Goal: Contribute content: Contribute content

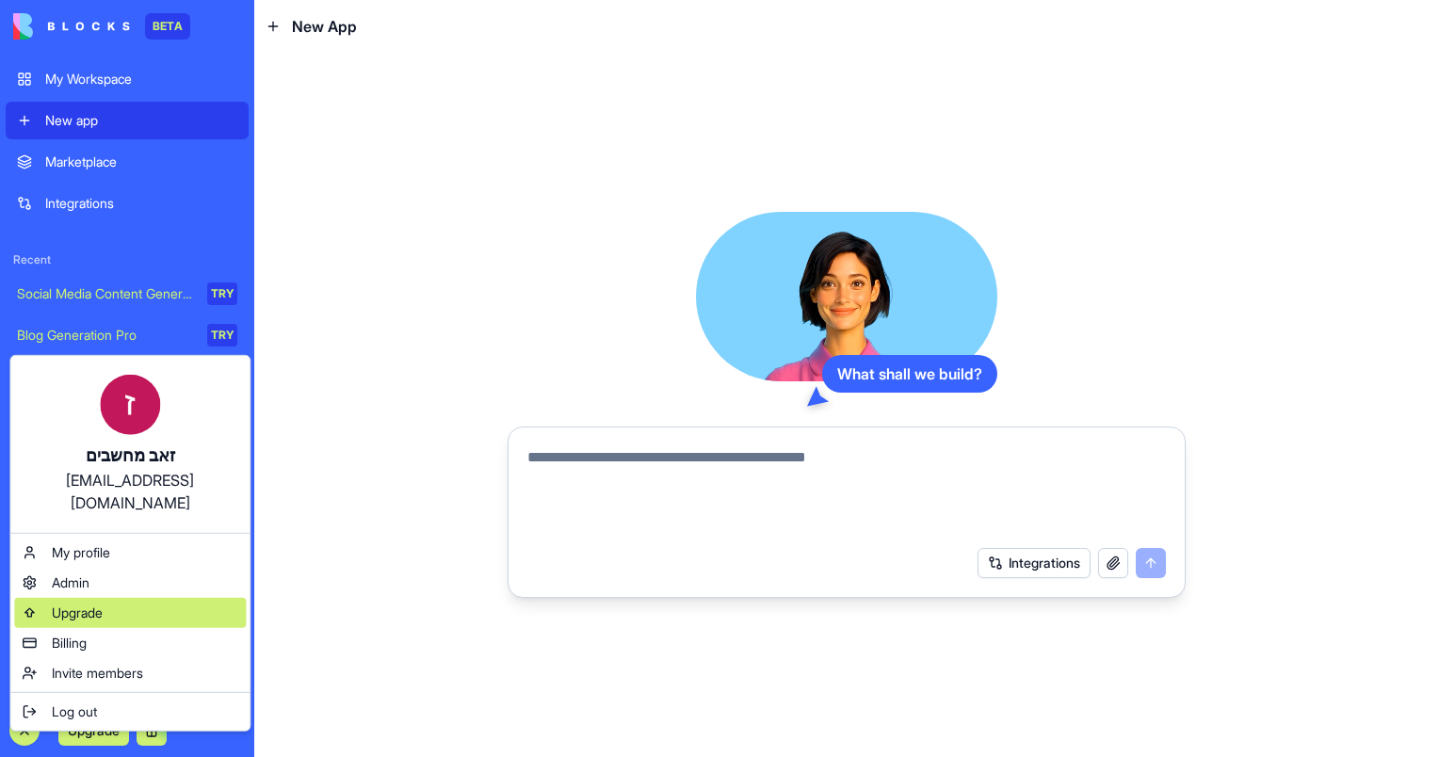
click at [125, 598] on div "Upgrade" at bounding box center [130, 613] width 232 height 30
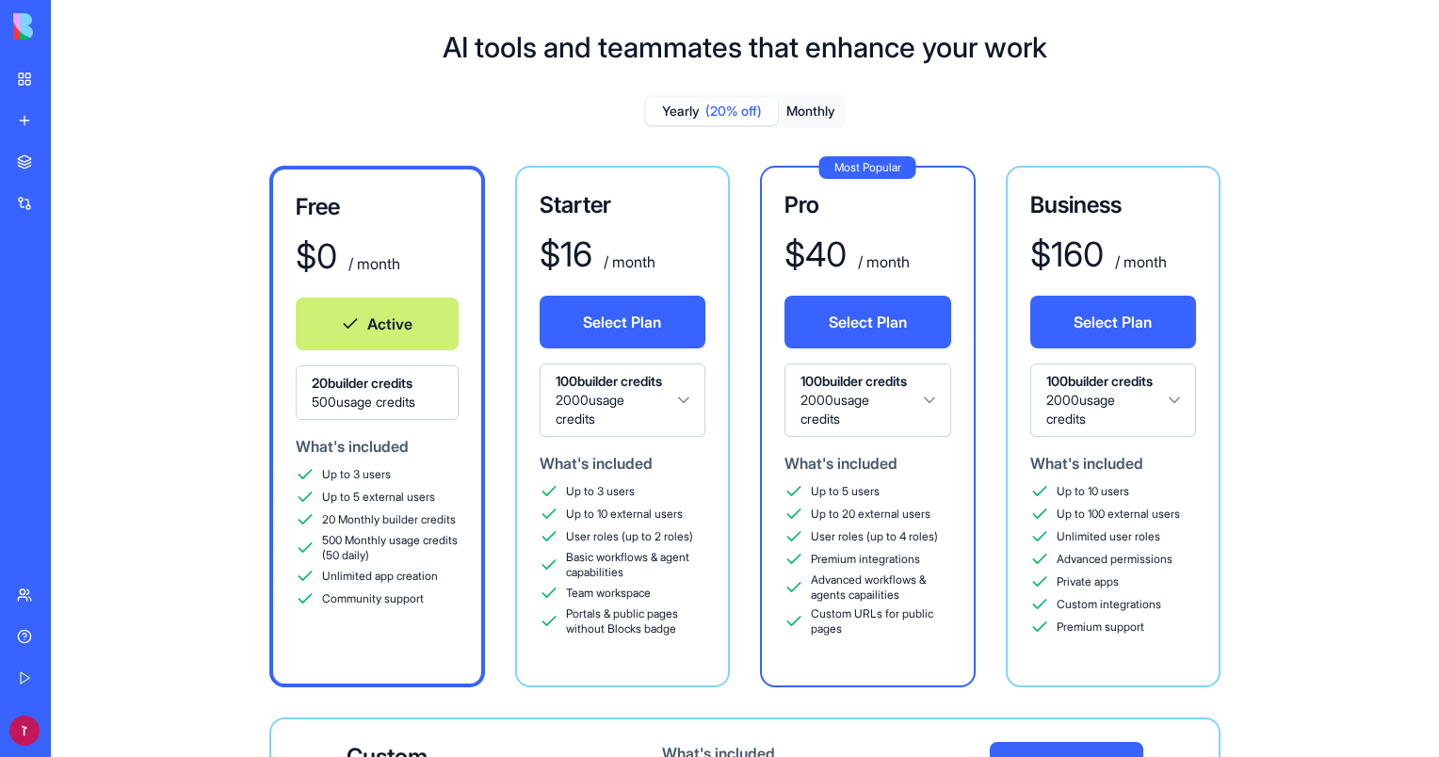
click at [17, 18] on img at bounding box center [71, 26] width 117 height 26
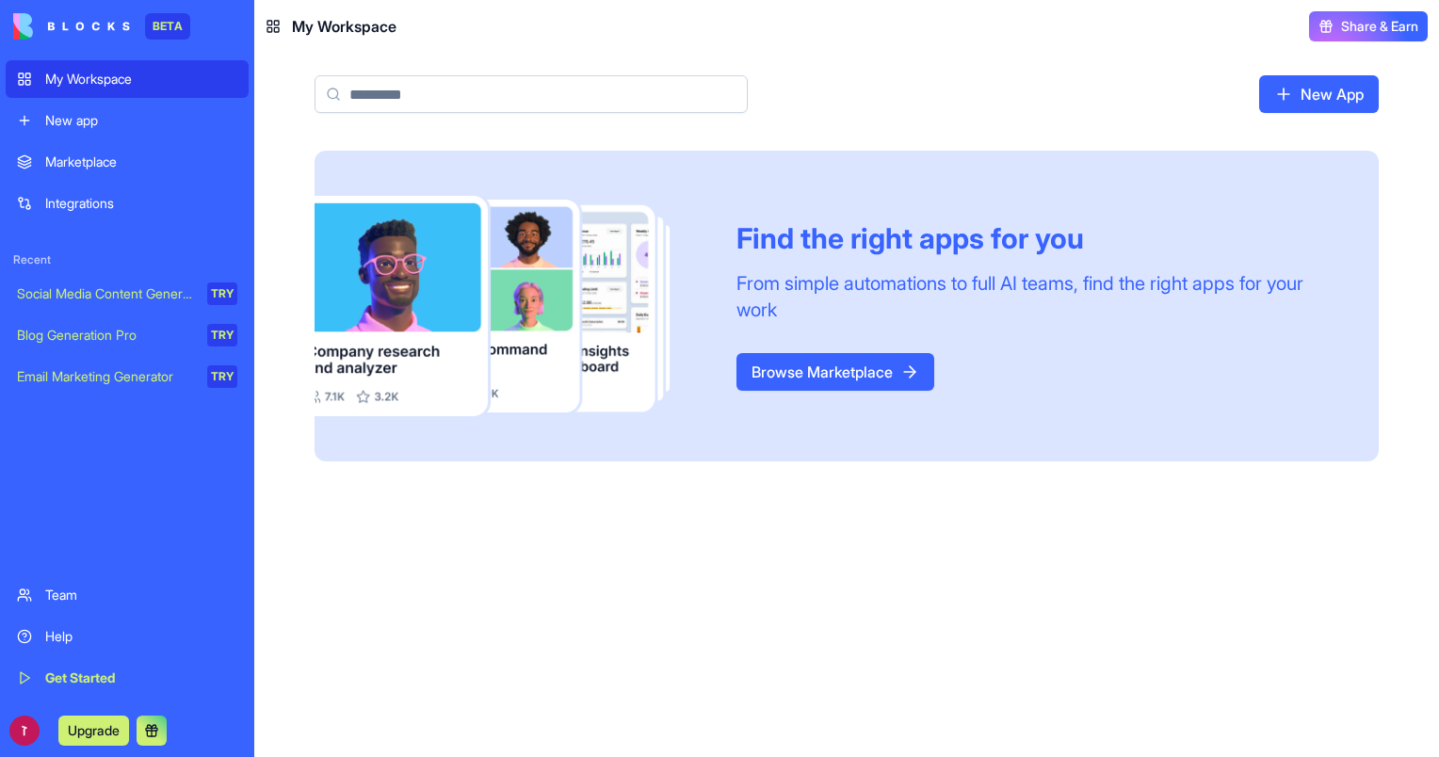
click at [671, 47] on header "My Workspace Share & Earn" at bounding box center [846, 26] width 1185 height 53
drag, startPoint x: 264, startPoint y: 0, endPoint x: 945, endPoint y: 590, distance: 901.9
click at [945, 590] on div "Find the right apps for you From simple automations to full AI teams, find the …" at bounding box center [846, 454] width 1185 height 606
click at [1282, 87] on link "New App" at bounding box center [1319, 94] width 120 height 38
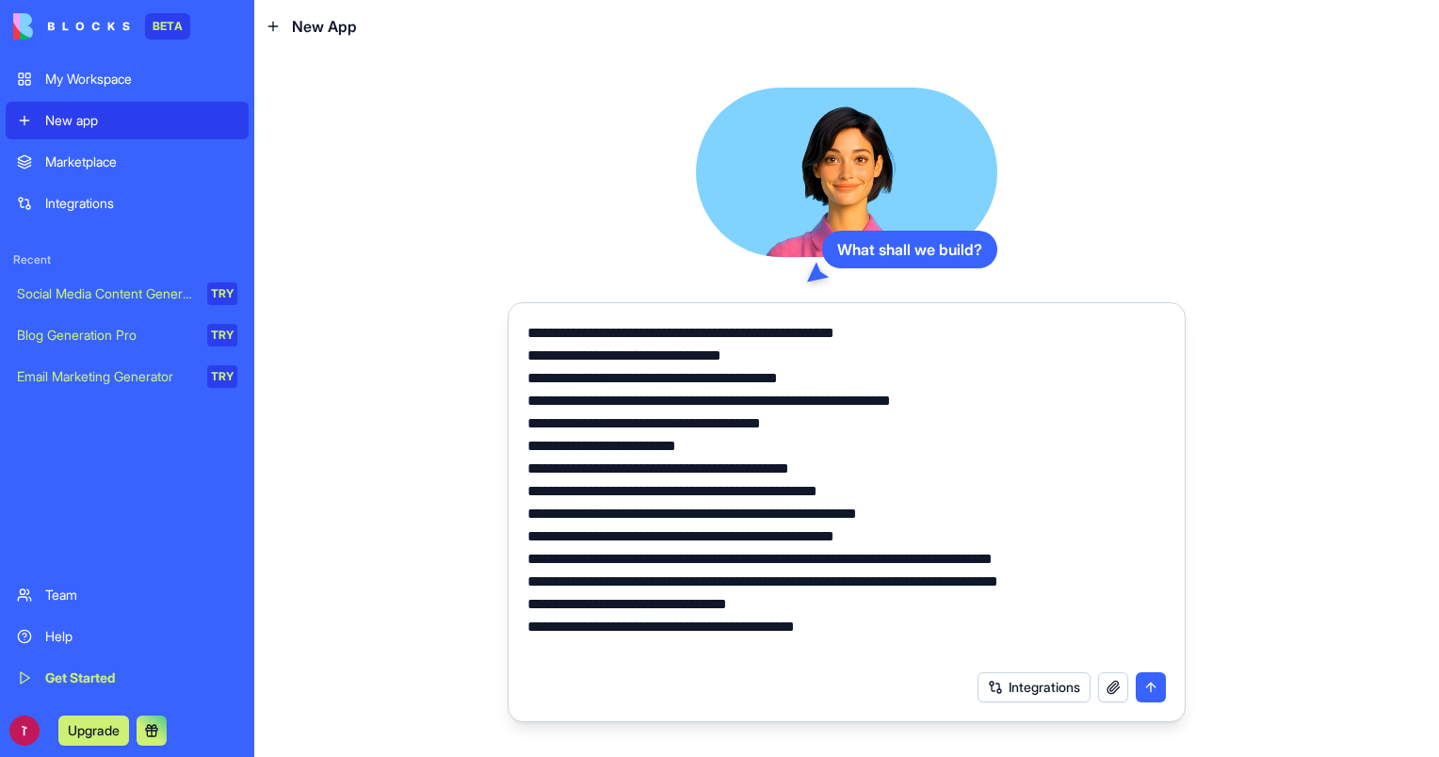
type textarea "**********"
click at [1151, 697] on button "submit" at bounding box center [1151, 687] width 30 height 30
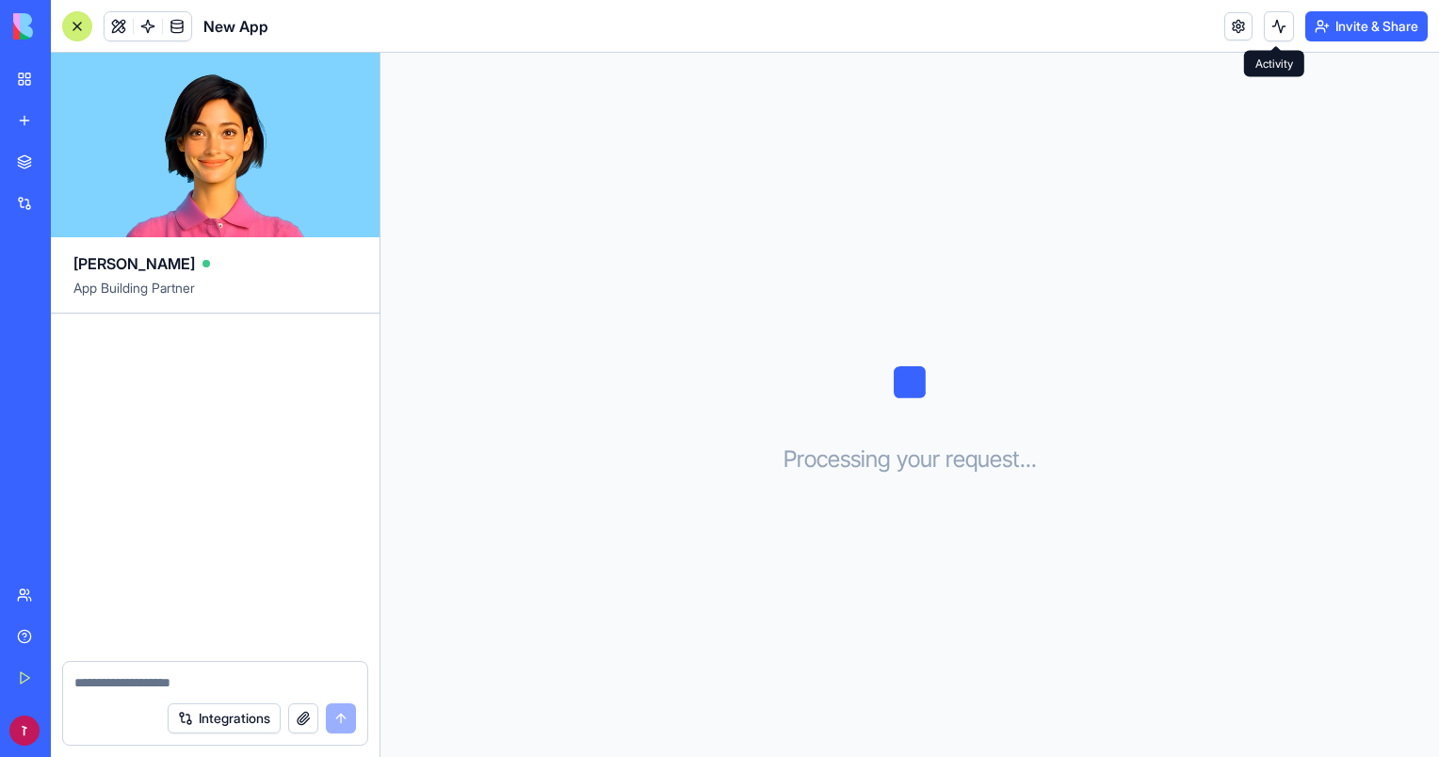
click at [1269, 34] on button at bounding box center [1279, 26] width 30 height 30
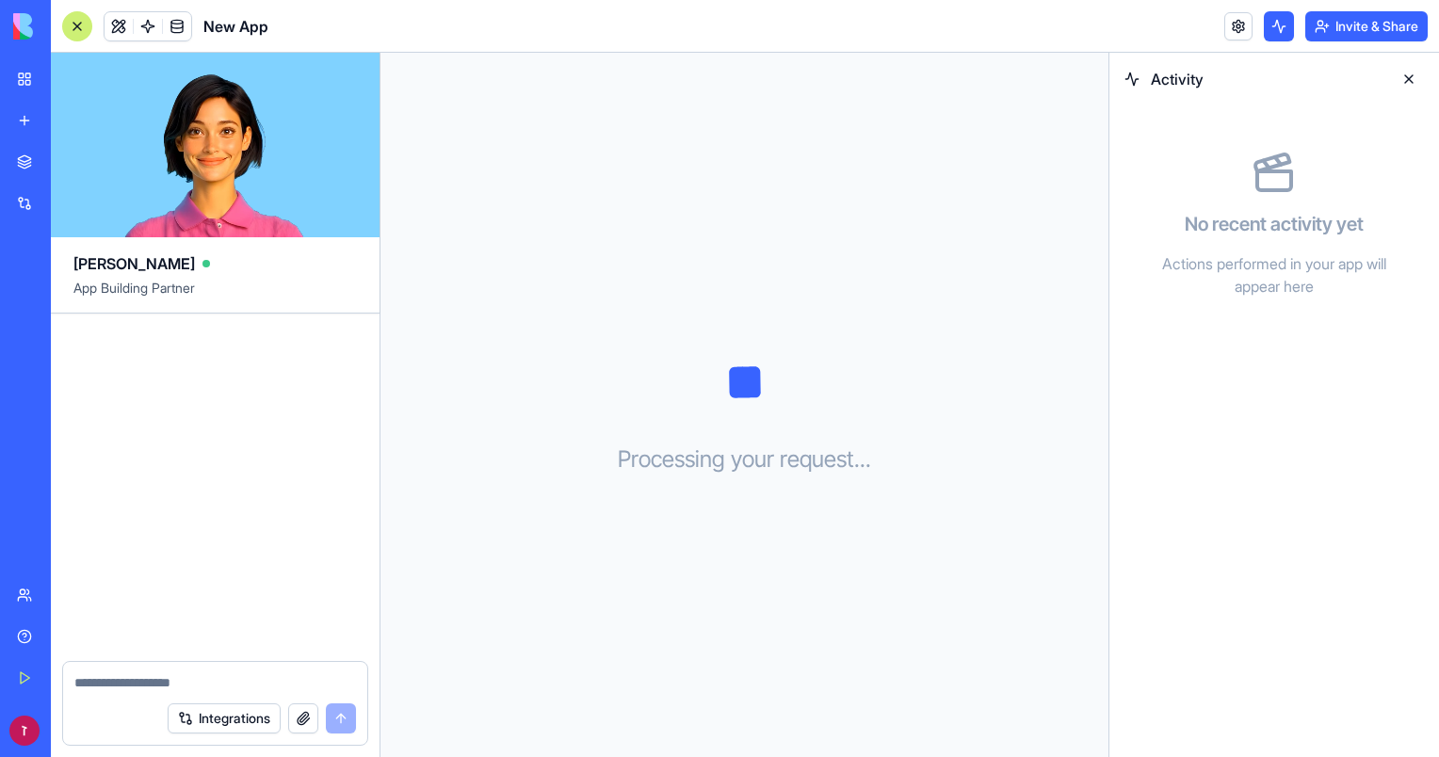
click at [1269, 34] on button at bounding box center [1279, 26] width 30 height 30
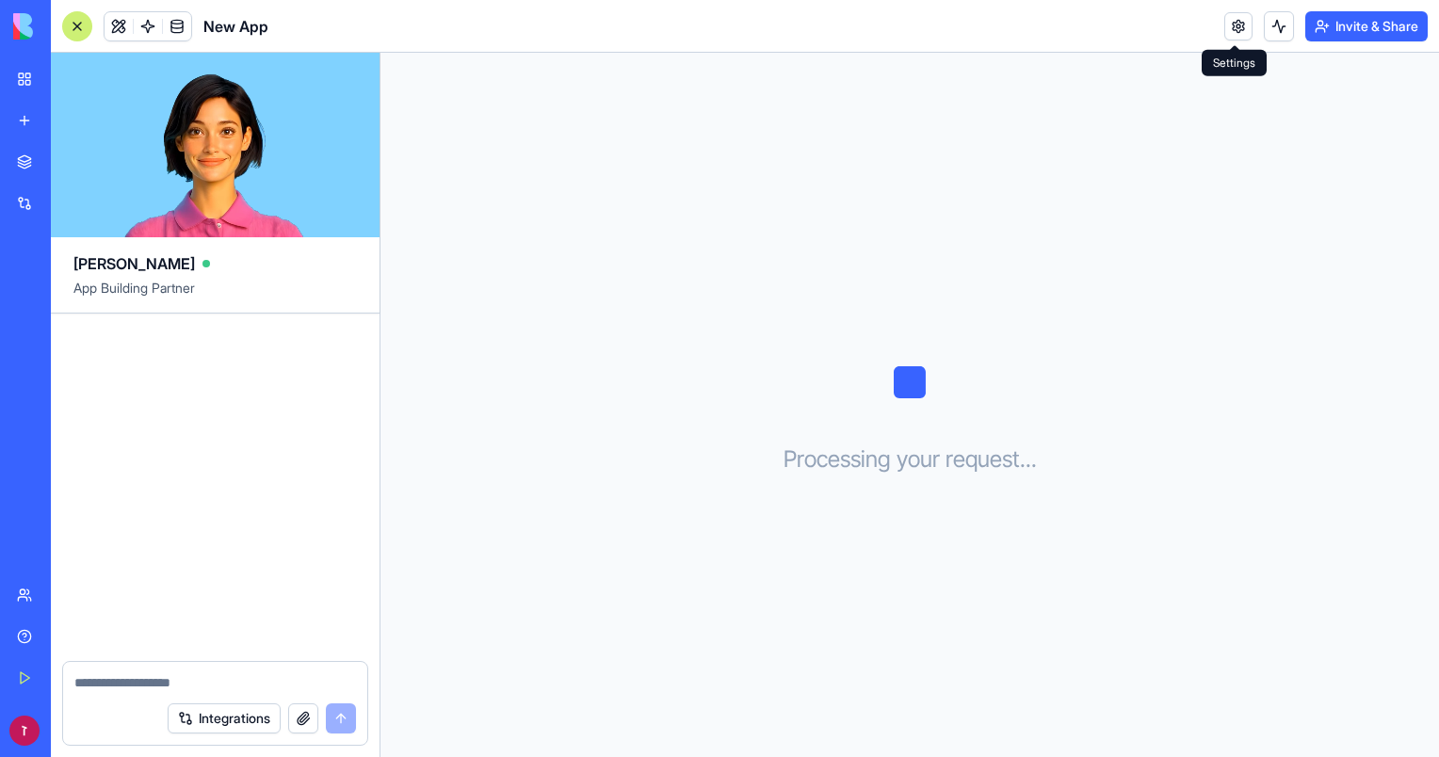
click at [1235, 34] on link at bounding box center [1238, 26] width 28 height 28
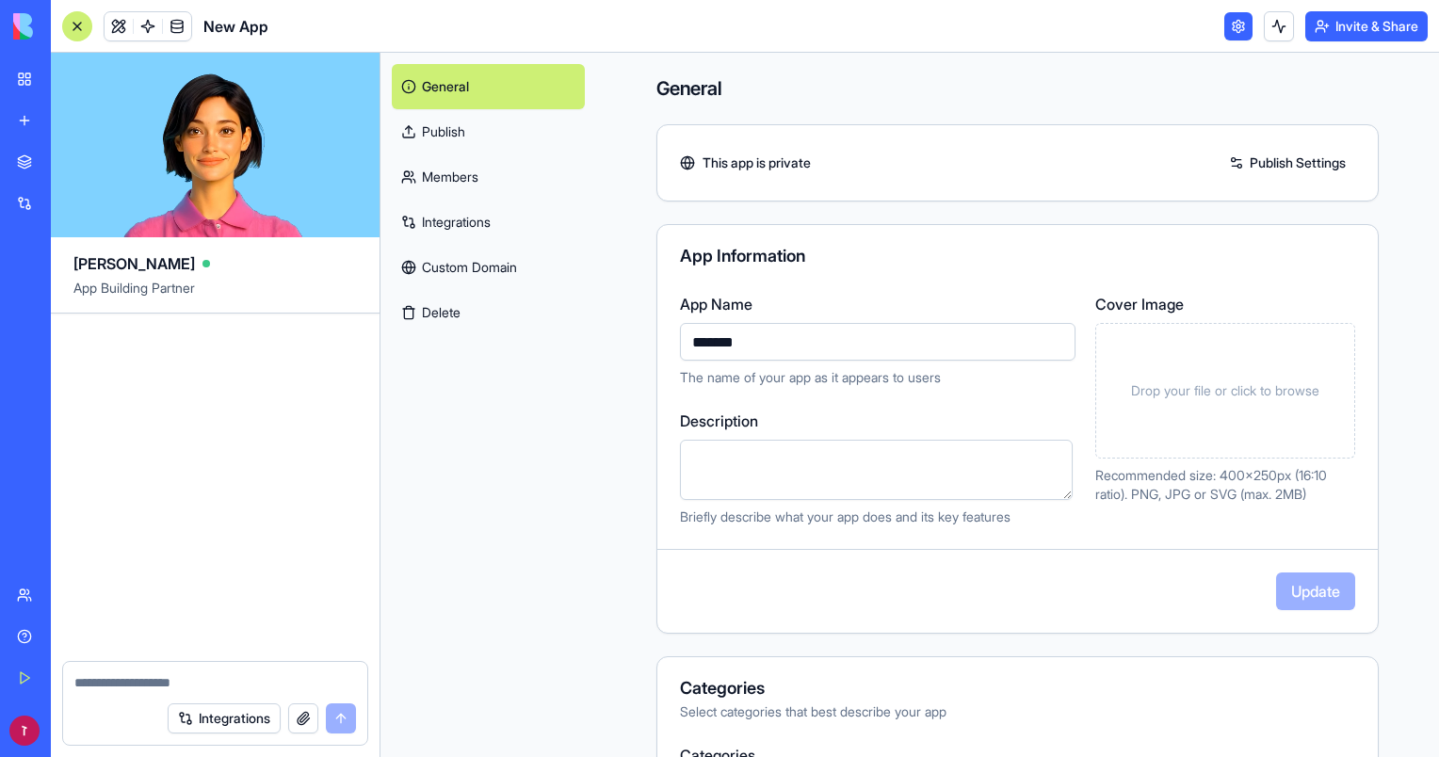
click at [1235, 23] on link at bounding box center [1238, 26] width 28 height 28
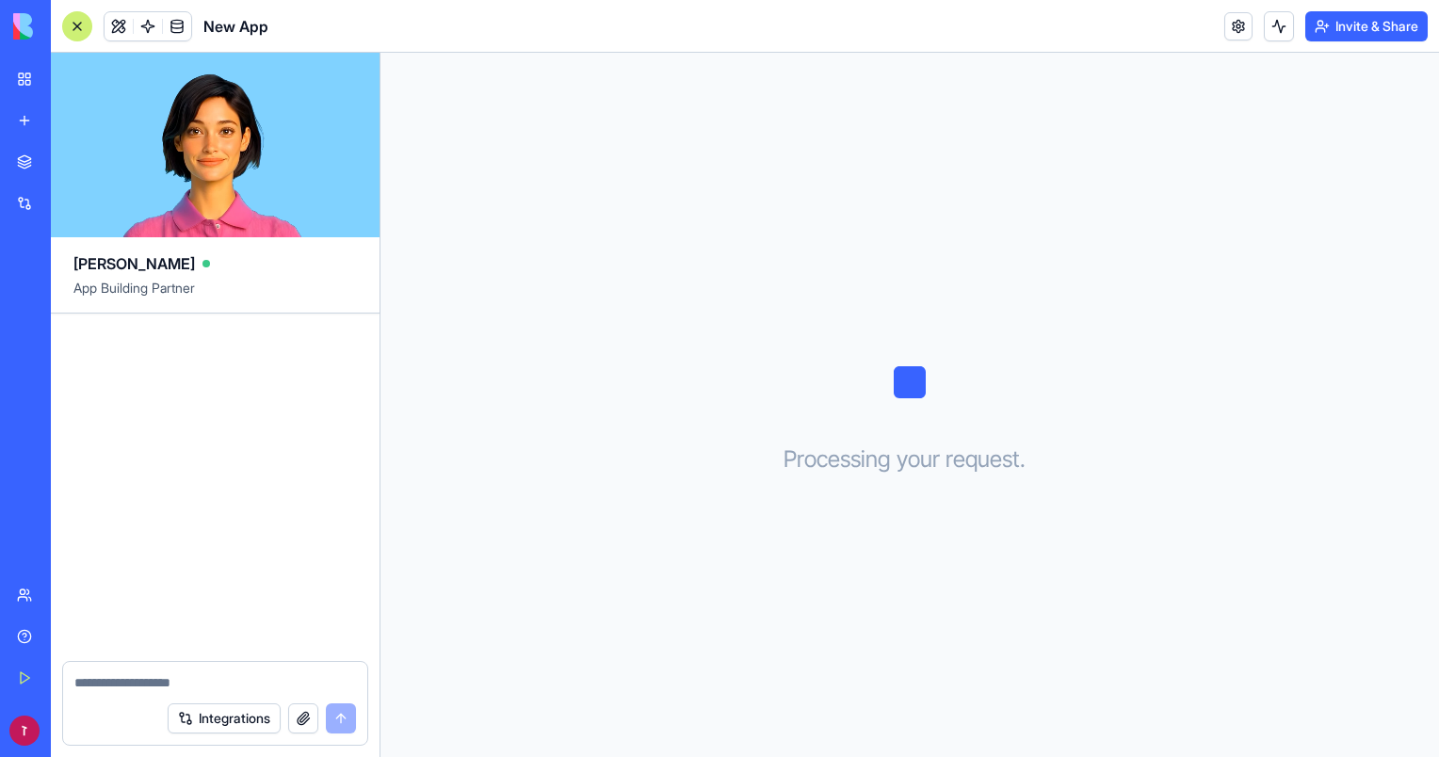
drag, startPoint x: 859, startPoint y: 124, endPoint x: 654, endPoint y: 103, distance: 206.4
click at [654, 103] on div "Processing your request . . ." at bounding box center [909, 405] width 1058 height 704
